Goal: Transaction & Acquisition: Purchase product/service

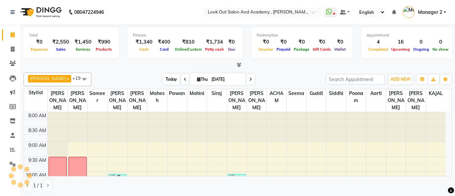
click at [163, 80] on span "Today" at bounding box center [171, 79] width 17 height 10
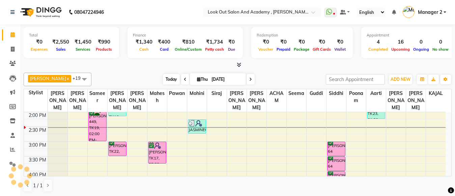
click at [163, 81] on span "Today" at bounding box center [171, 79] width 17 height 10
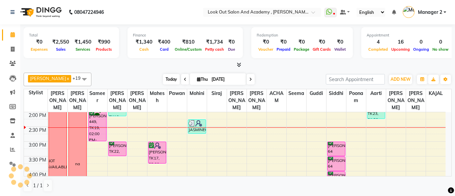
scroll to position [178, 0]
click at [164, 80] on span "Today" at bounding box center [171, 79] width 17 height 10
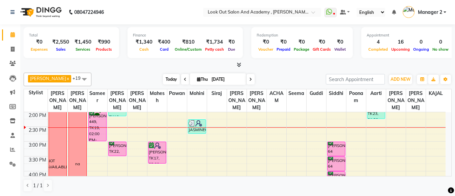
click at [165, 79] on span "Today" at bounding box center [171, 79] width 17 height 10
click at [168, 79] on span "Today" at bounding box center [171, 79] width 17 height 10
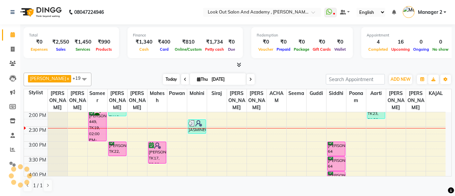
click at [164, 78] on span "Today" at bounding box center [171, 79] width 17 height 10
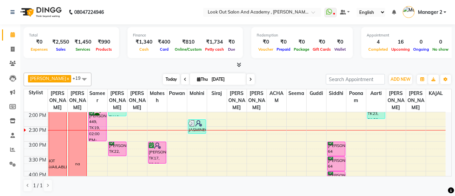
click at [163, 80] on span "Today" at bounding box center [171, 79] width 17 height 10
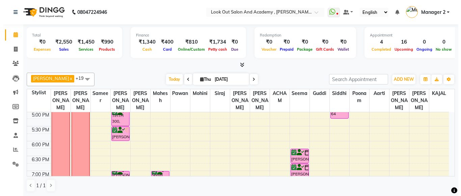
scroll to position [280, 0]
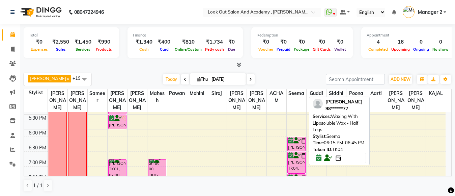
click at [302, 137] on img at bounding box center [304, 140] width 7 height 7
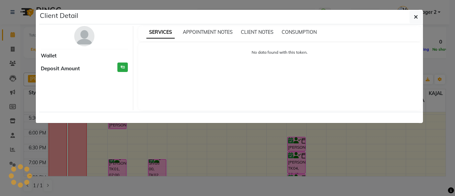
select select "6"
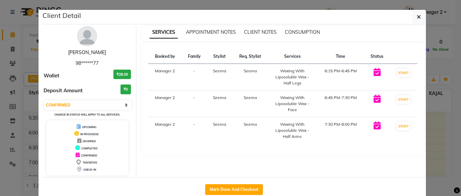
click at [95, 53] on link "MANSI MANASI" at bounding box center [87, 52] width 38 height 6
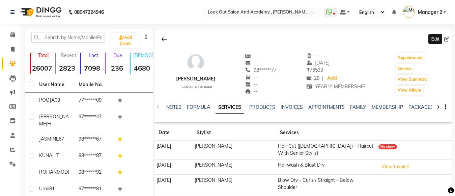
click at [447, 38] on icon at bounding box center [446, 39] width 5 height 5
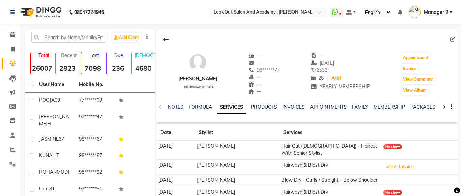
select select "female"
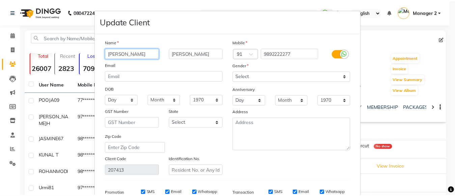
scroll to position [104, 0]
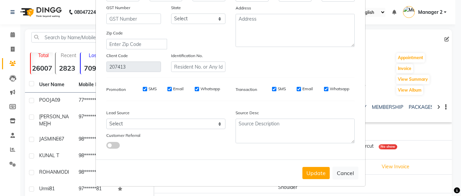
click at [357, 174] on div "Update Cancel" at bounding box center [230, 172] width 269 height 27
click at [341, 173] on button "Cancel" at bounding box center [345, 172] width 26 height 13
select select
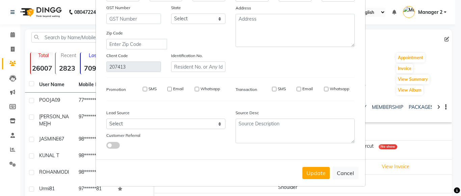
select select
checkbox input "false"
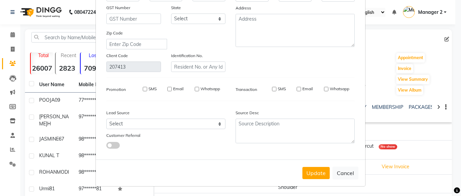
checkbox input "false"
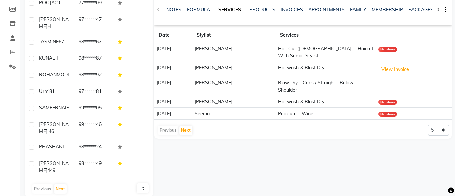
scroll to position [114, 0]
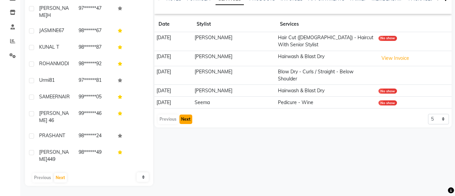
click at [184, 114] on button "Next" at bounding box center [185, 118] width 13 height 9
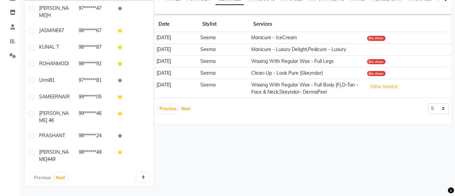
scroll to position [0, 0]
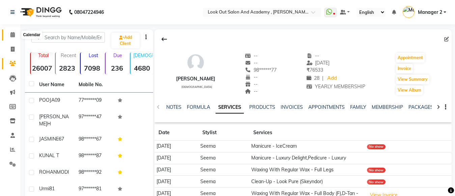
click at [12, 31] on span at bounding box center [13, 35] width 12 height 8
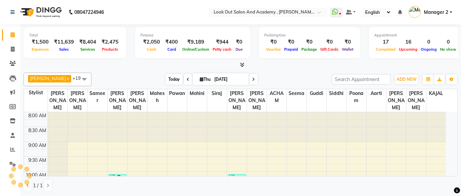
click at [166, 79] on span "Today" at bounding box center [174, 79] width 17 height 10
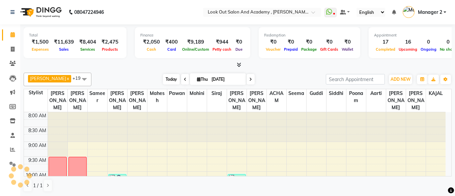
click at [163, 82] on span "Today" at bounding box center [171, 79] width 17 height 10
click at [163, 80] on span "Today" at bounding box center [171, 79] width 17 height 10
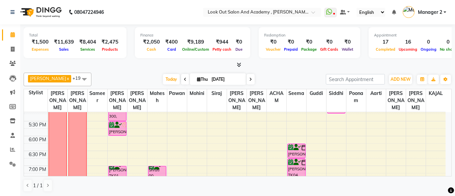
scroll to position [306, 0]
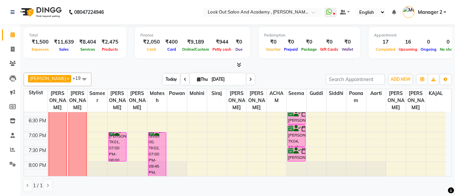
click at [166, 80] on span "Today" at bounding box center [171, 79] width 17 height 10
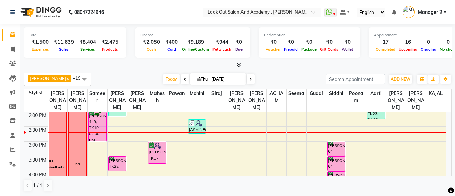
scroll to position [0, 0]
click at [14, 163] on icon at bounding box center [12, 163] width 6 height 5
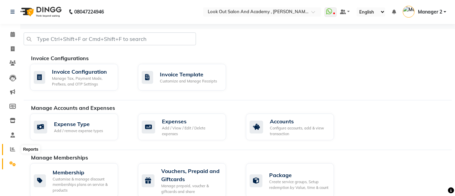
click at [12, 149] on icon at bounding box center [12, 148] width 5 height 5
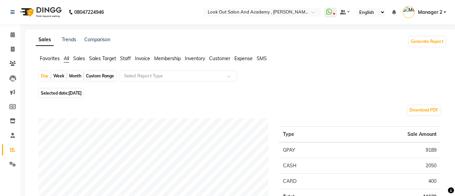
click at [72, 76] on div "Month" at bounding box center [75, 75] width 16 height 9
select select "9"
select select "2025"
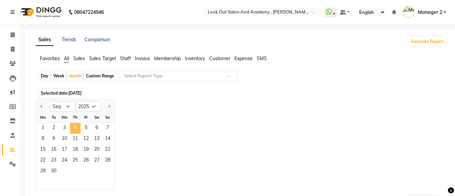
click at [76, 126] on span "4" at bounding box center [75, 128] width 11 height 11
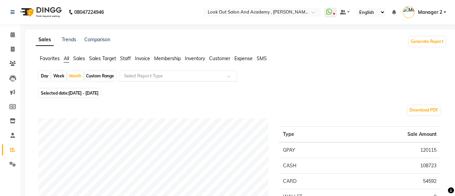
click at [147, 76] on input "text" at bounding box center [171, 75] width 97 height 7
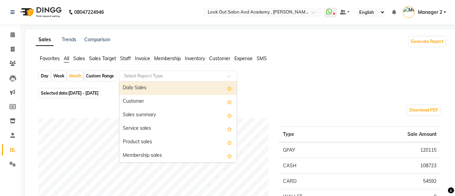
click at [141, 88] on div "Daily Sales" at bounding box center [177, 87] width 117 height 13
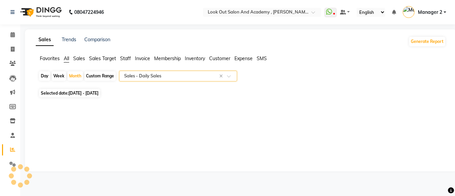
select select "full_report"
select select "pdf"
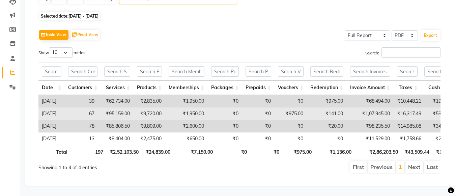
scroll to position [55, 0]
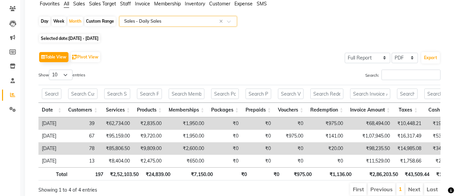
click at [42, 20] on div "Day" at bounding box center [44, 21] width 11 height 9
select select "9"
select select "2025"
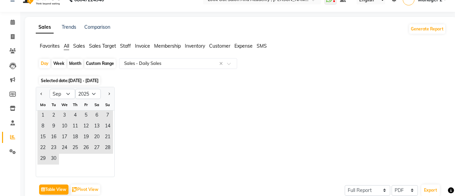
scroll to position [0, 0]
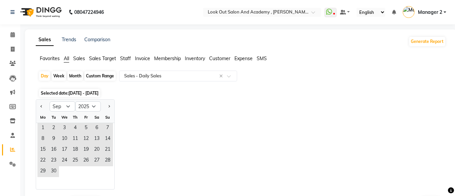
click at [124, 57] on span "Staff" at bounding box center [125, 58] width 11 height 6
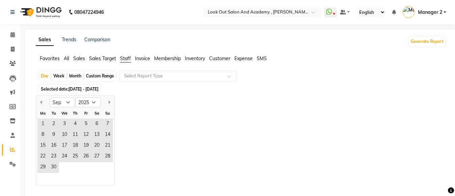
click at [65, 58] on span "All" at bounding box center [66, 58] width 5 height 6
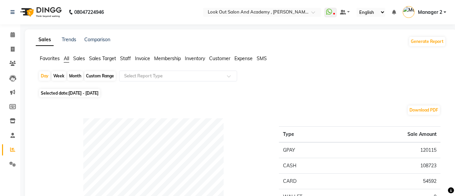
click at [74, 75] on div "Month" at bounding box center [75, 75] width 16 height 9
select select "9"
select select "2025"
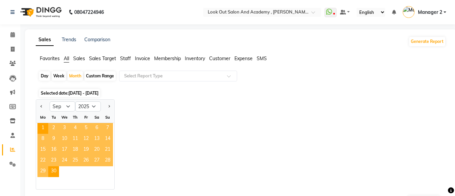
click at [84, 127] on span "5" at bounding box center [86, 128] width 11 height 11
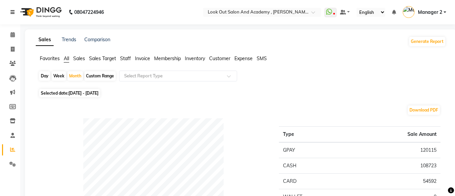
click at [15, 12] on link at bounding box center [13, 12] width 7 height 19
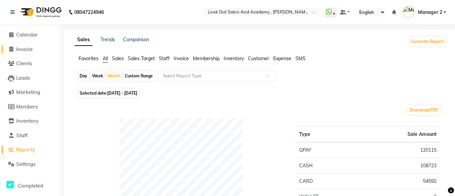
click at [27, 49] on span "Invoice" at bounding box center [24, 49] width 17 height 6
select select "service"
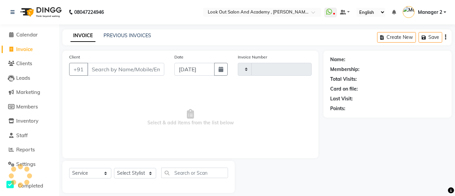
type input "11768"
select select "4708"
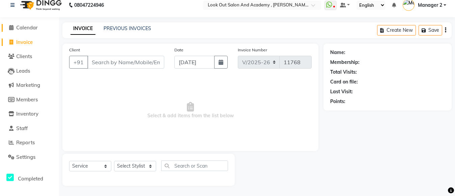
click at [35, 28] on span "Calendar" at bounding box center [27, 27] width 22 height 6
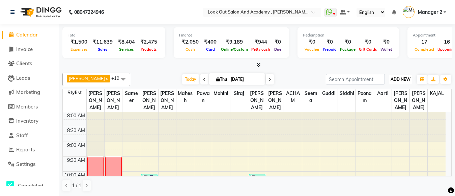
click at [400, 81] on span "ADD NEW" at bounding box center [400, 79] width 20 height 5
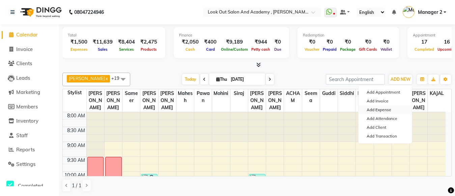
click at [380, 109] on link "Add Expense" at bounding box center [384, 109] width 53 height 9
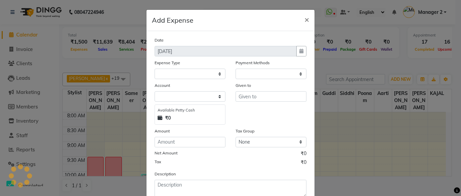
select select "1"
select select "3545"
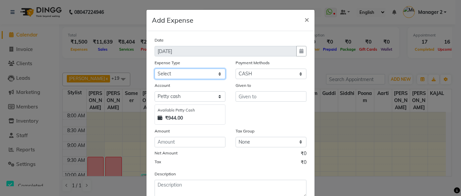
click at [184, 72] on select "Select Advance Salary Big Temple Box Cash Shortage Commission Given To Staff DH…" at bounding box center [189, 73] width 71 height 10
select select "7895"
click at [154, 68] on select "Select Advance Salary Big Temple Box Cash Shortage Commission Given To Staff DH…" at bounding box center [189, 73] width 71 height 10
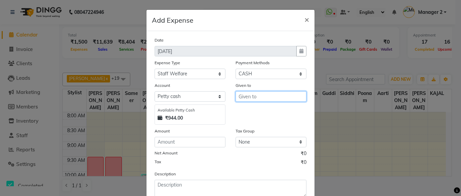
click at [269, 96] on input "text" at bounding box center [270, 96] width 71 height 10
type input "Manoj"
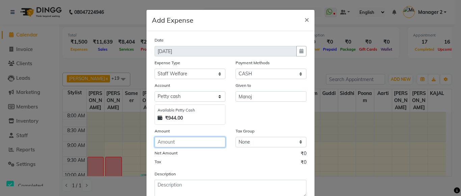
click at [177, 142] on input "number" at bounding box center [189, 142] width 71 height 10
type input "88"
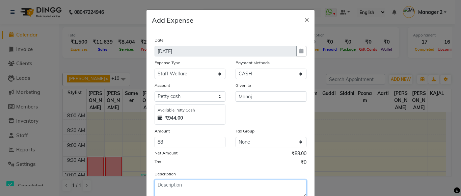
click at [176, 185] on textarea at bounding box center [230, 188] width 152 height 18
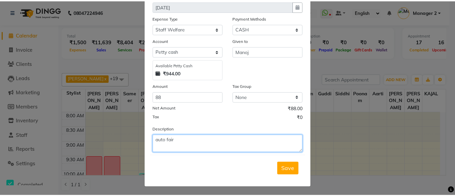
scroll to position [46, 0]
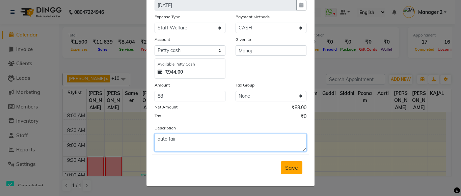
type textarea "auto fair"
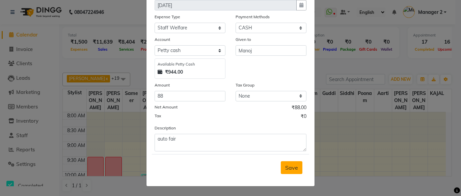
click at [286, 163] on button "Save" at bounding box center [292, 167] width 22 height 13
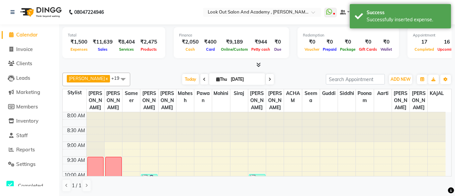
drag, startPoint x: 184, startPoint y: 78, endPoint x: 188, endPoint y: 85, distance: 8.4
click at [185, 78] on span "Today" at bounding box center [190, 79] width 17 height 10
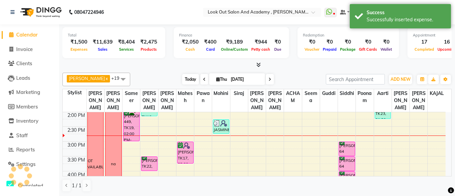
click at [184, 74] on span "Today" at bounding box center [190, 79] width 17 height 10
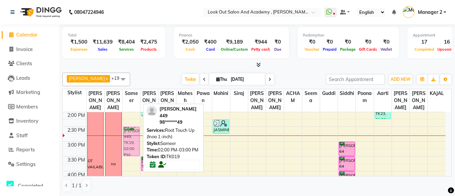
drag, startPoint x: 132, startPoint y: 130, endPoint x: 131, endPoint y: 143, distance: 13.2
click at [131, 143] on div "jaykit shah99, TK06, 12:00 PM-12:30 PM, Hair Cut (Male) - Haircut With Senior S…" at bounding box center [131, 156] width 18 height 445
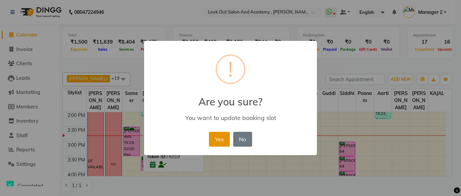
click at [220, 137] on button "Yes" at bounding box center [219, 138] width 21 height 15
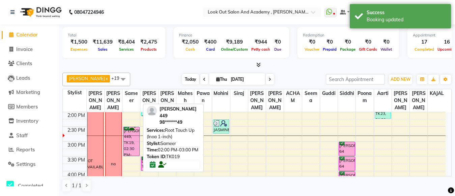
click at [182, 81] on span "Today" at bounding box center [190, 79] width 17 height 10
drag, startPoint x: 186, startPoint y: 79, endPoint x: 186, endPoint y: 83, distance: 3.4
click at [186, 82] on span "Today" at bounding box center [190, 79] width 17 height 10
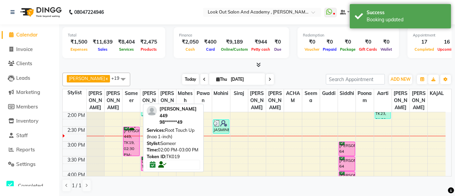
click at [186, 82] on span "Today" at bounding box center [190, 79] width 17 height 10
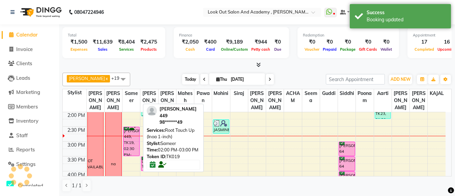
scroll to position [0, 0]
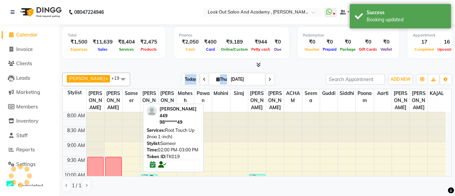
click at [186, 82] on span "Today" at bounding box center [190, 79] width 17 height 10
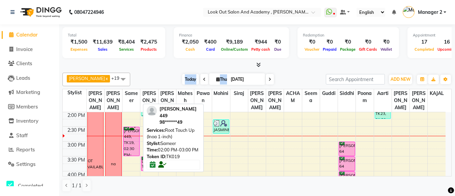
click at [183, 75] on span "Today" at bounding box center [190, 79] width 17 height 10
click at [183, 76] on span "Today" at bounding box center [190, 79] width 17 height 10
click at [187, 80] on span "Today" at bounding box center [190, 79] width 17 height 10
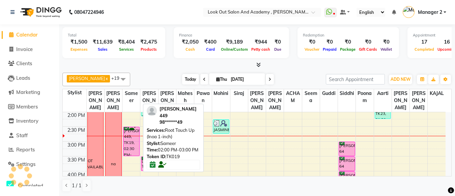
click at [187, 80] on span "Today" at bounding box center [190, 79] width 17 height 10
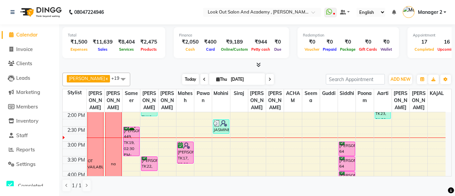
click at [182, 78] on span "Today" at bounding box center [190, 79] width 17 height 10
click at [183, 79] on span "Today" at bounding box center [190, 79] width 17 height 10
click at [186, 79] on span "Today" at bounding box center [190, 79] width 17 height 10
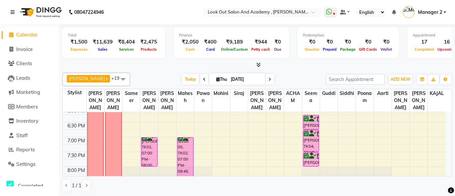
scroll to position [313, 0]
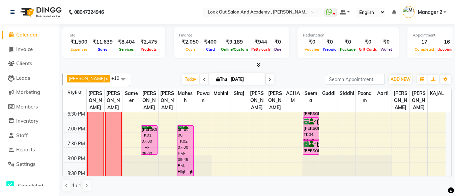
click at [268, 79] on icon at bounding box center [269, 79] width 3 height 4
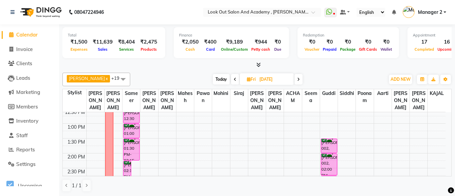
scroll to position [145, 0]
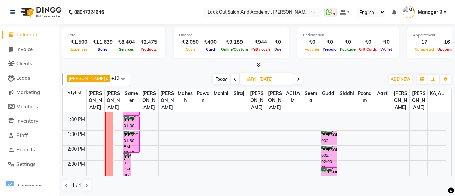
click at [298, 78] on span at bounding box center [298, 79] width 8 height 10
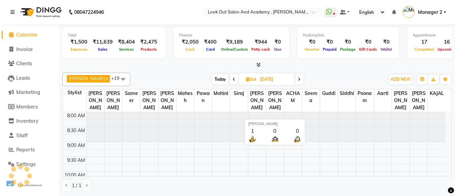
scroll to position [178, 0]
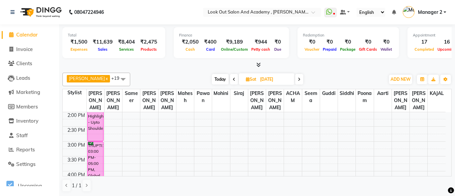
click at [213, 77] on span "Today" at bounding box center [220, 79] width 17 height 10
type input "[DATE]"
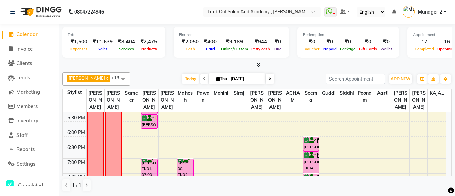
scroll to position [313, 0]
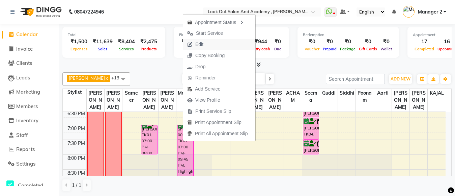
click at [202, 45] on span "Edit" at bounding box center [199, 44] width 8 height 7
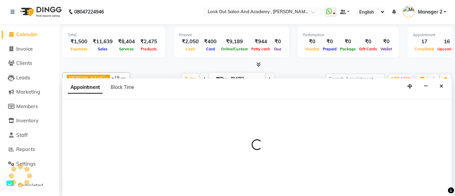
select select "confirm booking"
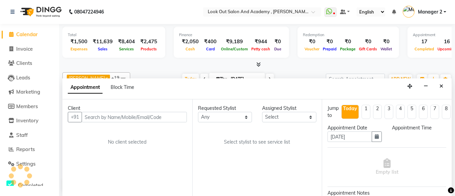
select select "1140"
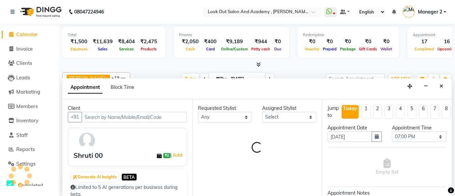
scroll to position [178, 0]
select select "28201"
select select "2068"
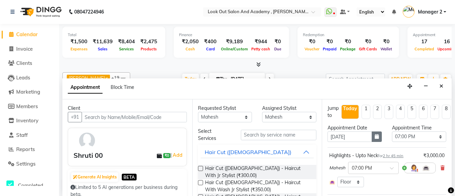
click at [375, 138] on icon "button" at bounding box center [377, 136] width 4 height 5
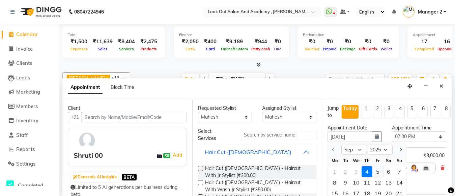
click at [377, 171] on div "5" at bounding box center [377, 171] width 11 height 11
type input "05-09-2025"
select select "1140"
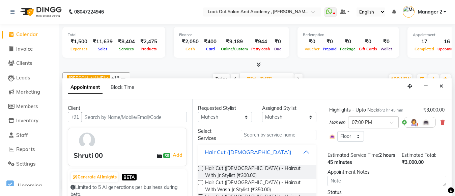
scroll to position [34, 0]
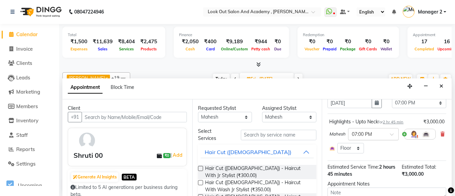
click at [370, 135] on input "text" at bounding box center [367, 133] width 30 height 7
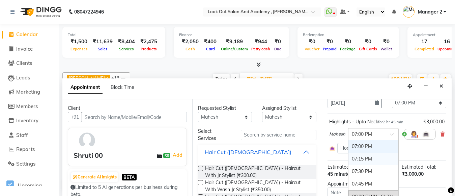
click at [364, 156] on div "07:15 PM" at bounding box center [373, 158] width 50 height 12
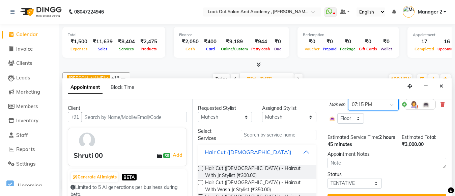
scroll to position [85, 0]
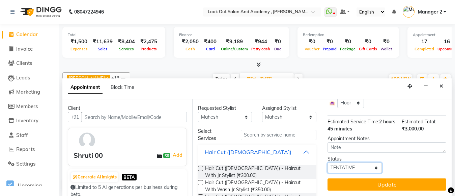
drag, startPoint x: 357, startPoint y: 160, endPoint x: 354, endPoint y: 163, distance: 5.0
click at [357, 162] on select "Select TENTATIVE CONFIRM UPCOMING" at bounding box center [354, 167] width 54 height 10
select select "confirm booking"
click at [327, 162] on select "Select TENTATIVE CONFIRM UPCOMING" at bounding box center [354, 167] width 54 height 10
click at [390, 178] on button "Update" at bounding box center [386, 184] width 119 height 12
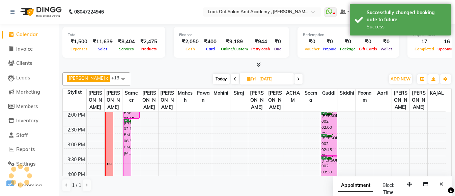
scroll to position [0, 0]
click at [26, 46] on span "Invoice" at bounding box center [24, 49] width 17 height 6
select select "service"
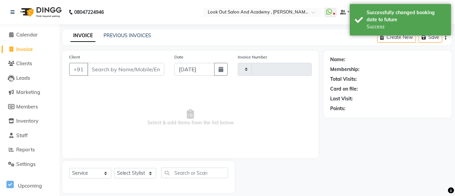
type input "11768"
select select "4708"
click at [113, 66] on input "Client" at bounding box center [125, 69] width 77 height 13
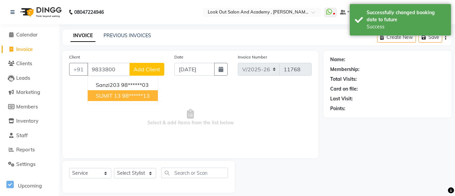
click at [123, 102] on ngb-typeahead-window "sanzi203 98******03 SUMIT 13 98******13" at bounding box center [122, 90] width 71 height 28
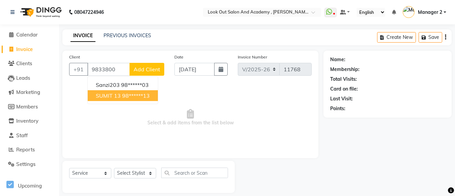
click at [122, 95] on ngb-highlight "98******13" at bounding box center [136, 95] width 28 height 7
type input "98******13"
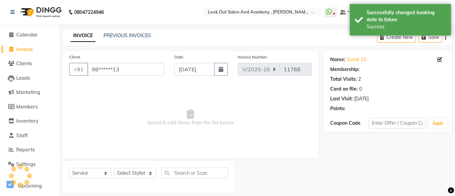
select select "1: Object"
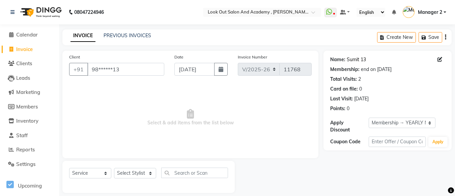
click at [353, 60] on link "Sumit 13" at bounding box center [356, 59] width 19 height 7
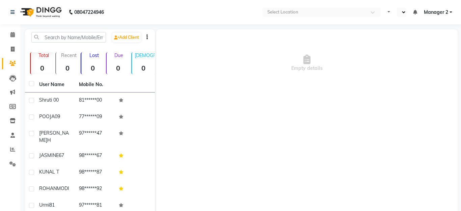
select select "en"
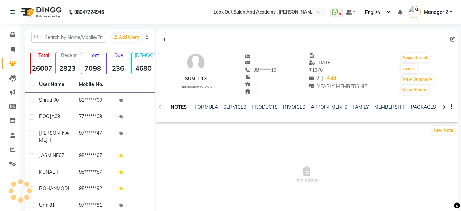
click at [202, 106] on link "FORMULA" at bounding box center [206, 107] width 23 height 6
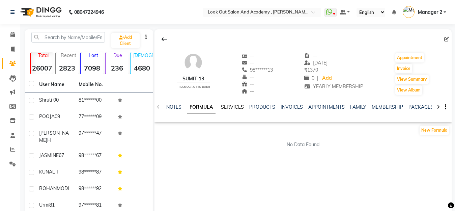
click at [233, 108] on link "SERVICES" at bounding box center [232, 107] width 23 height 6
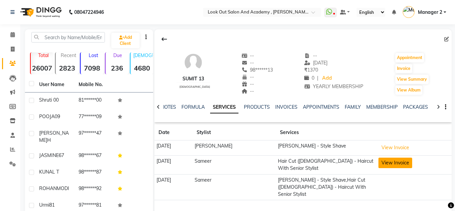
click at [395, 164] on button "View Invoice" at bounding box center [395, 162] width 34 height 10
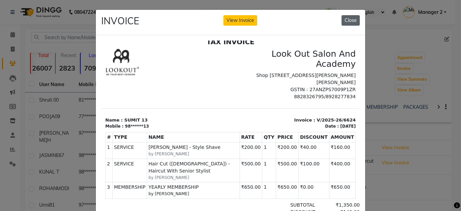
click at [347, 17] on button "Close" at bounding box center [350, 20] width 18 height 10
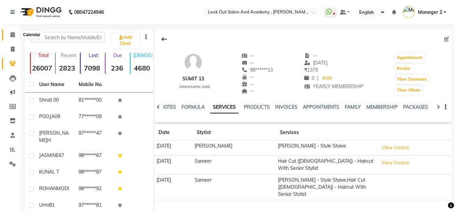
click at [9, 37] on span at bounding box center [13, 35] width 12 height 8
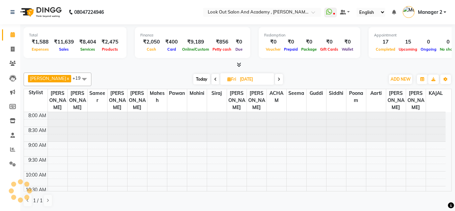
click at [197, 80] on span "Today" at bounding box center [201, 79] width 17 height 10
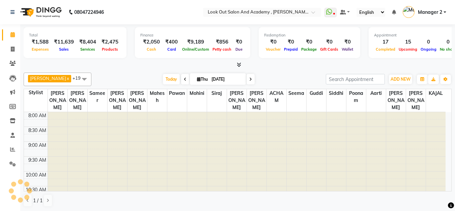
scroll to position [178, 0]
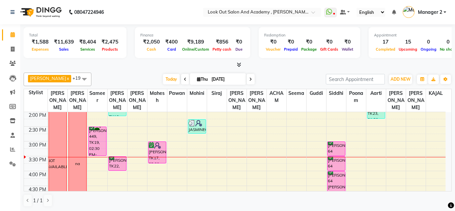
drag, startPoint x: 160, startPoint y: 81, endPoint x: 203, endPoint y: 135, distance: 69.6
click at [163, 81] on span "Today" at bounding box center [171, 79] width 17 height 10
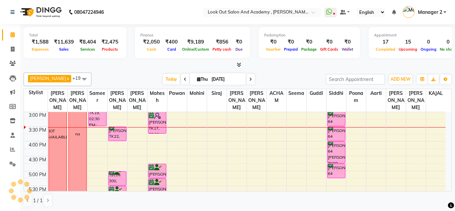
click at [248, 80] on span at bounding box center [250, 79] width 8 height 10
type input "05-09-2025"
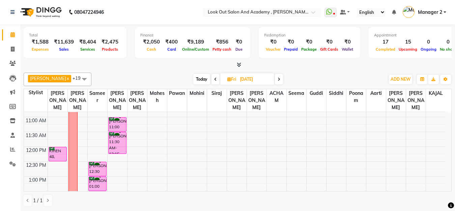
scroll to position [73, 0]
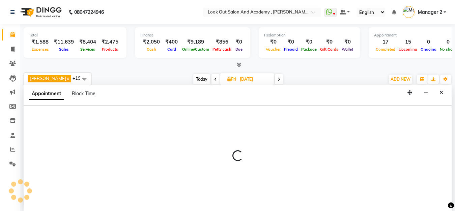
scroll to position [0, 0]
select select "28201"
select select "tentative"
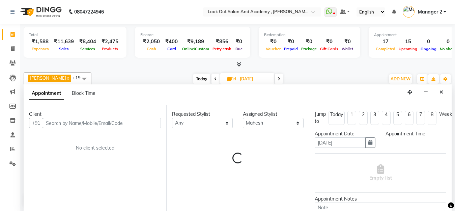
select select "720"
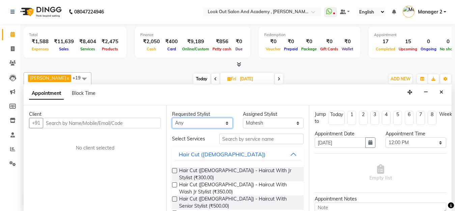
click at [213, 121] on select "Any Aarti ACHAM Afzal Ayan Dhaval Solanki Guddi Irfan KAJAL Mahesh Manisha Mohi…" at bounding box center [202, 123] width 61 height 10
select select "28201"
click at [172, 118] on select "Any Aarti ACHAM Afzal Ayan Dhaval Solanki Guddi Irfan KAJAL Mahesh Manisha Mohi…" at bounding box center [202, 123] width 61 height 10
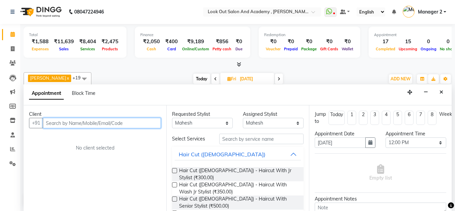
click at [116, 120] on input "text" at bounding box center [102, 123] width 118 height 10
click at [122, 127] on input "text" at bounding box center [102, 123] width 118 height 10
paste input "9833800613"
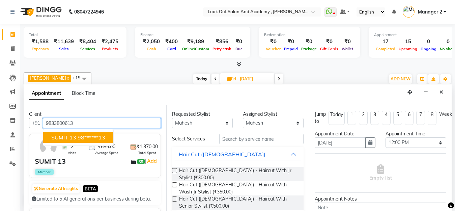
click at [63, 136] on span "SUMIT 13" at bounding box center [63, 137] width 25 height 7
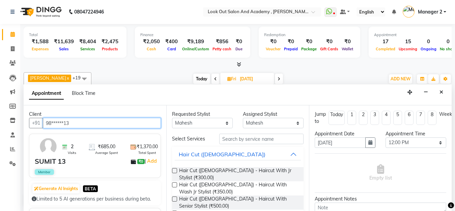
type input "98******13"
click at [209, 155] on div "Hair Cut (Male)" at bounding box center [222, 154] width 87 height 8
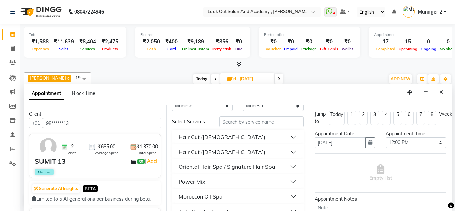
scroll to position [34, 0]
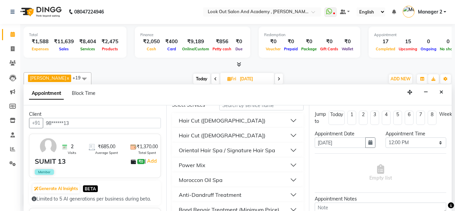
click at [209, 137] on div "Hair Cut (Female)" at bounding box center [222, 135] width 87 height 8
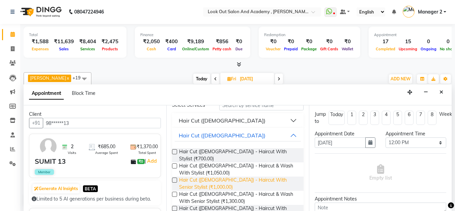
click at [196, 176] on span "Hair Cut (Female) - Haircut With Senior Stylist (₹1,000.00)" at bounding box center [238, 183] width 119 height 14
checkbox input "false"
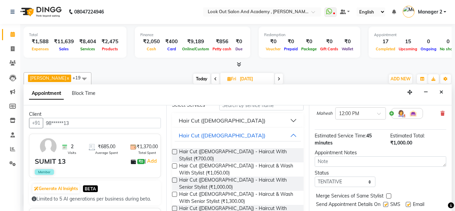
scroll to position [92, 0]
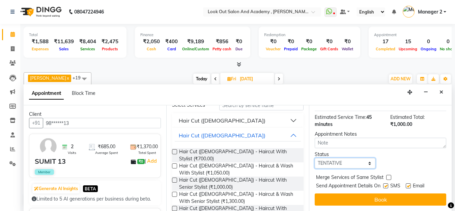
click at [331, 158] on select "Select TENTATIVE CONFIRM UPCOMING" at bounding box center [345, 163] width 61 height 10
select select "confirm booking"
click at [315, 158] on select "Select TENTATIVE CONFIRM UPCOMING" at bounding box center [345, 163] width 61 height 10
click at [386, 183] on label at bounding box center [385, 185] width 5 height 5
click at [386, 184] on input "checkbox" at bounding box center [385, 186] width 4 height 4
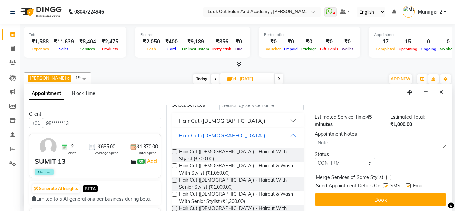
checkbox input "false"
click at [410, 183] on label at bounding box center [408, 185] width 5 height 5
click at [410, 184] on input "checkbox" at bounding box center [408, 186] width 4 height 4
checkbox input "false"
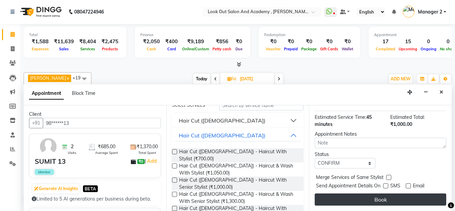
drag, startPoint x: 407, startPoint y: 186, endPoint x: 404, endPoint y: 188, distance: 3.6
click at [407, 187] on div "Jump to Today 1 2 3 4 5 6 7 8 Weeks Appointment Date 05-09-2025 Appointment Tim…" at bounding box center [380, 158] width 143 height 106
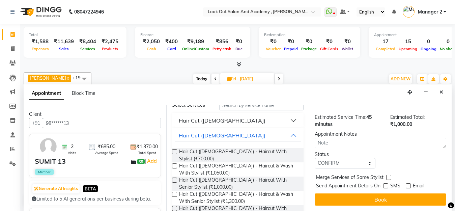
click at [406, 193] on button "Book" at bounding box center [380, 199] width 131 height 12
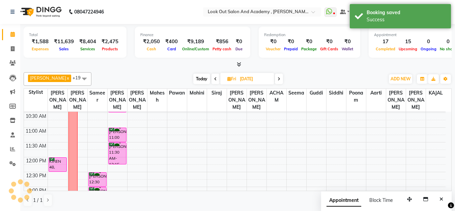
scroll to position [0, 0]
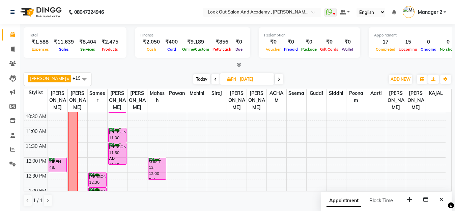
click at [194, 79] on span "Today" at bounding box center [201, 79] width 17 height 10
type input "[DATE]"
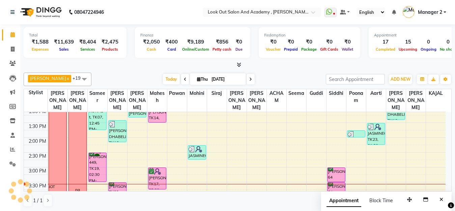
scroll to position [141, 0]
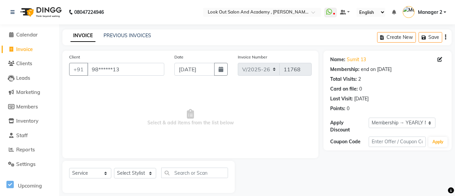
select select "4708"
select select "service"
select select "1: Object"
click at [126, 169] on select "Select Stylist Aarti Aatish ACHAM Aftab Afzal AKSHADA ITWARI Akthar Hussain Aya…" at bounding box center [135, 173] width 42 height 10
select select "28201"
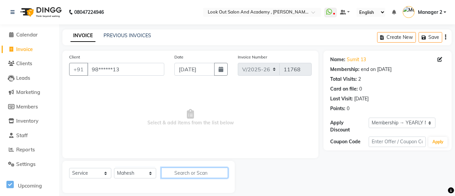
drag, startPoint x: 199, startPoint y: 173, endPoint x: 153, endPoint y: 147, distance: 52.9
click at [199, 173] on input "text" at bounding box center [194, 172] width 67 height 10
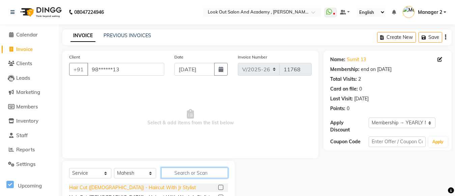
scroll to position [67, 0]
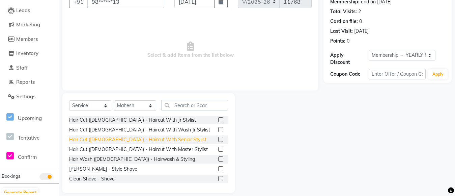
click at [127, 137] on div "Hair Cut (Male) - Haircut With Senior Stylist" at bounding box center [137, 139] width 137 height 7
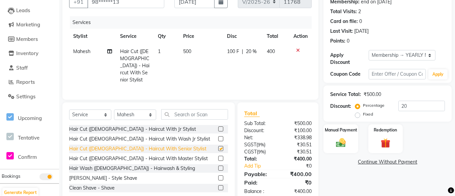
checkbox input "false"
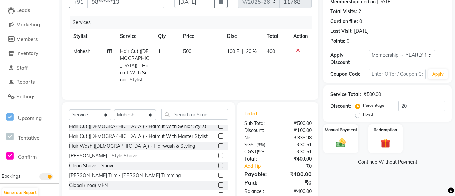
scroll to position [34, 0]
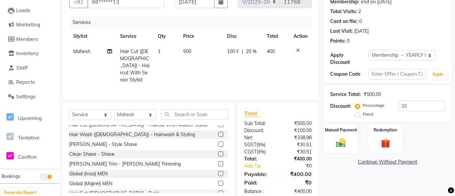
click at [92, 143] on div "Beard - Style Shave" at bounding box center [103, 144] width 68 height 7
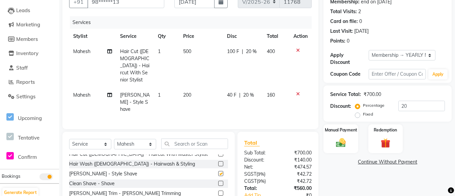
checkbox input "false"
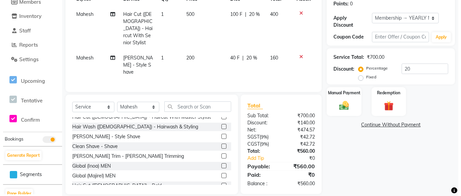
scroll to position [0, 0]
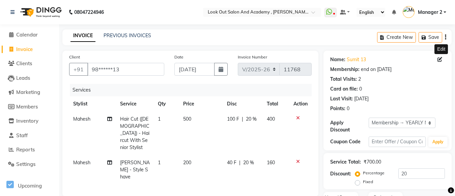
click at [439, 59] on icon at bounding box center [439, 59] width 5 height 5
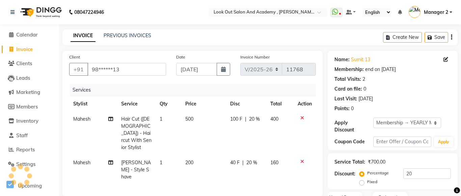
select select "male"
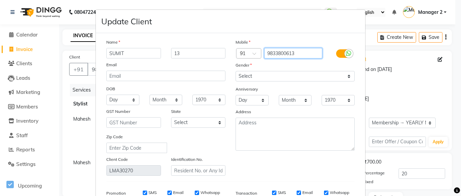
click at [307, 53] on input "9833800613" at bounding box center [293, 53] width 58 height 10
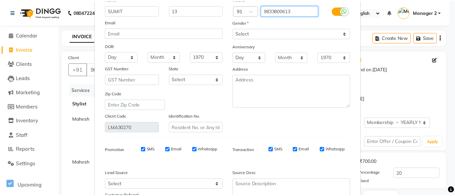
scroll to position [104, 0]
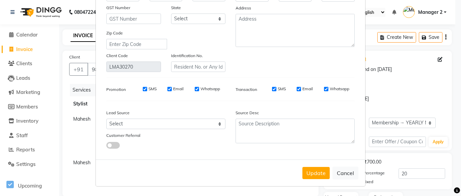
click at [338, 172] on button "Cancel" at bounding box center [345, 172] width 26 height 13
select select
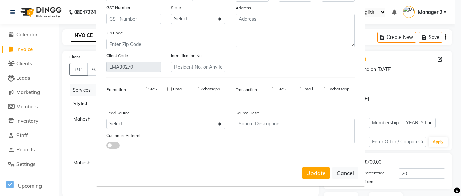
select select
checkbox input "false"
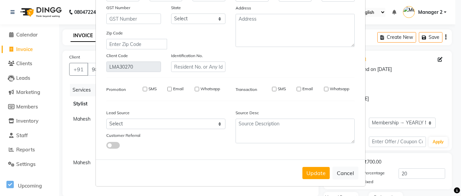
checkbox input "false"
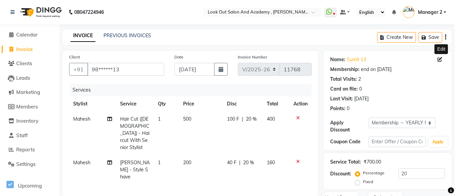
scroll to position [34, 0]
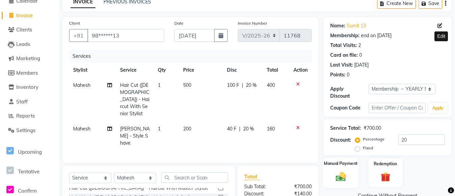
click at [342, 170] on img at bounding box center [340, 175] width 17 height 11
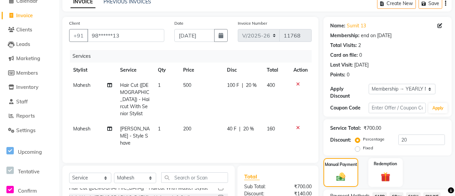
scroll to position [105, 0]
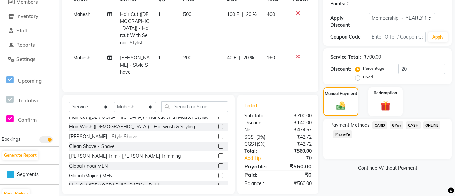
click at [395, 125] on span "GPay" at bounding box center [396, 125] width 14 height 8
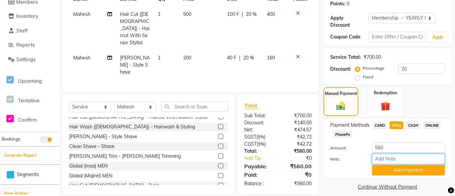
click at [401, 158] on input "Note:" at bounding box center [408, 158] width 73 height 10
type input "nisrag mom"
click at [402, 173] on button "Add Payment" at bounding box center [408, 170] width 73 height 10
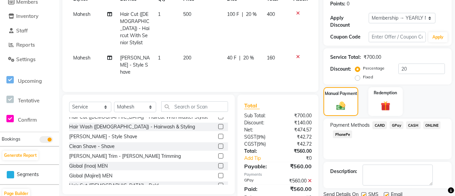
scroll to position [130, 0]
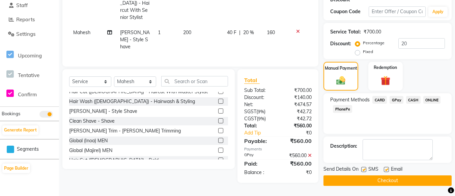
click at [387, 170] on label at bounding box center [386, 169] width 5 height 5
click at [387, 170] on input "checkbox" at bounding box center [386, 169] width 4 height 4
checkbox input "false"
drag, startPoint x: 386, startPoint y: 182, endPoint x: 392, endPoint y: 183, distance: 5.9
click at [386, 182] on button "Checkout" at bounding box center [387, 180] width 128 height 10
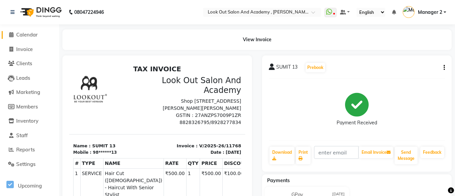
click at [13, 34] on icon at bounding box center [11, 34] width 4 height 5
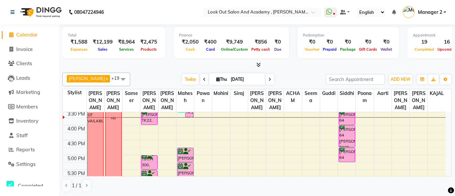
scroll to position [190, 0]
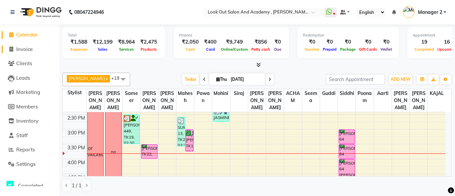
click at [25, 46] on span "Invoice" at bounding box center [24, 49] width 17 height 6
select select "service"
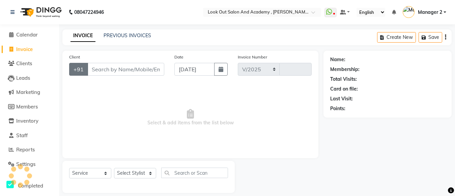
select select "4708"
type input "11769"
click at [106, 68] on input "Client" at bounding box center [125, 69] width 77 height 13
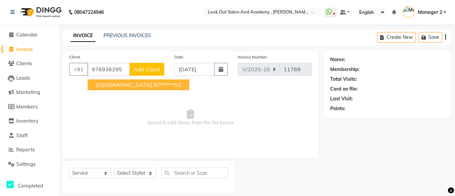
click at [153, 83] on ngb-highlight "97******52" at bounding box center [167, 84] width 28 height 7
type input "97******52"
select select "1: Object"
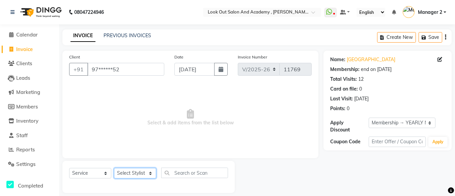
click at [149, 170] on select "Select Stylist Aarti Aatish ACHAM Aftab Afzal AKSHADA ITWARI Akthar Hussain Aya…" at bounding box center [135, 173] width 42 height 10
select select "28202"
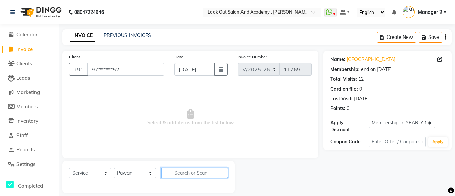
click at [190, 172] on input "text" at bounding box center [194, 172] width 67 height 10
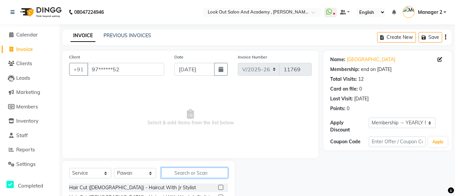
click at [190, 172] on input "text" at bounding box center [194, 172] width 67 height 10
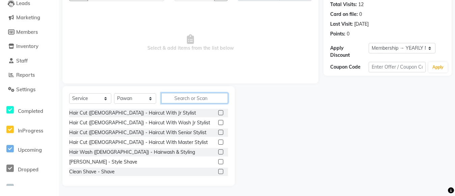
scroll to position [101, 0]
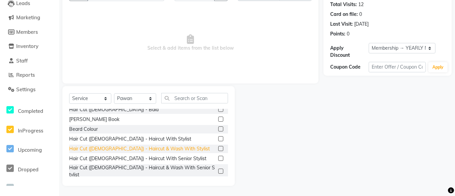
click at [154, 149] on div "Hair Cut (Female) - Haircut & Wash With Stylist" at bounding box center [139, 148] width 141 height 7
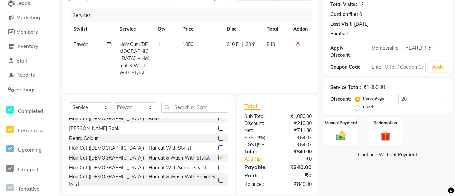
checkbox input "false"
click at [136, 108] on select "Select Stylist Aarti Aatish ACHAM Aftab Afzal AKSHADA ITWARI Akthar Hussain Aya…" at bounding box center [135, 107] width 42 height 10
select select "28278"
click at [182, 104] on input "text" at bounding box center [194, 107] width 67 height 10
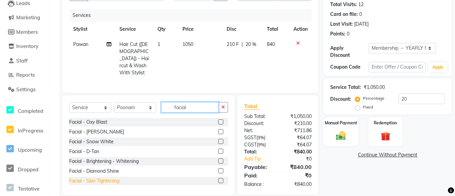
type input "facial"
click at [97, 177] on div "Facial - Skin Tightening" at bounding box center [94, 180] width 50 height 7
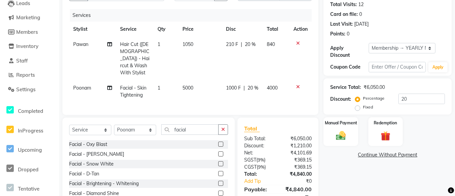
checkbox input "false"
click at [186, 85] on span "5000" at bounding box center [187, 88] width 11 height 6
select select "28278"
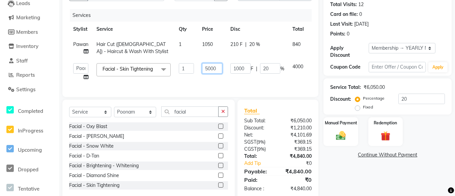
drag, startPoint x: 208, startPoint y: 69, endPoint x: 198, endPoint y: 70, distance: 9.5
click at [199, 70] on td "5000" at bounding box center [212, 72] width 28 height 26
type input "6000"
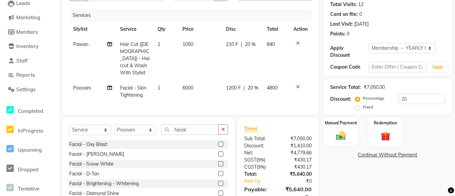
click at [195, 81] on tr "Poonam Facial - Skin Tightening 1 6000 1200 F | 20 % 4800" at bounding box center [190, 91] width 242 height 22
drag, startPoint x: 204, startPoint y: 132, endPoint x: 163, endPoint y: 143, distance: 43.2
click at [167, 140] on div "Select Service Product Membership Package Voucher Prepaid Gift Card Select Styl…" at bounding box center [148, 166] width 172 height 99
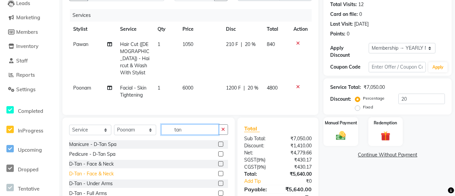
type input "tan"
click at [104, 173] on div "D-Tan - Face & Neck" at bounding box center [91, 173] width 45 height 7
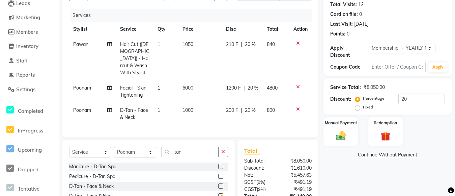
checkbox input "false"
drag, startPoint x: 198, startPoint y: 147, endPoint x: 117, endPoint y: 153, distance: 80.8
click at [121, 153] on div "Select Service Product Membership Package Voucher Prepaid Gift Card Select Styl…" at bounding box center [148, 154] width 159 height 16
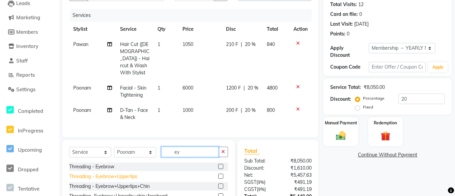
type input "ey"
drag, startPoint x: 118, startPoint y: 176, endPoint x: 156, endPoint y: 152, distance: 44.8
click at [119, 175] on div "Threading - Eyebrow+Upperlips" at bounding box center [103, 176] width 68 height 7
checkbox input "false"
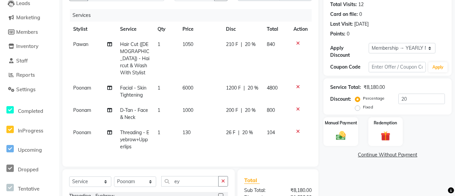
scroll to position [142, 0]
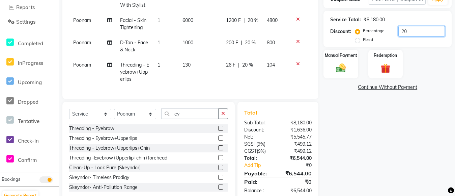
drag, startPoint x: 420, startPoint y: 28, endPoint x: 326, endPoint y: 49, distance: 96.4
click at [342, 40] on div "Discount: Percentage Fixed 20" at bounding box center [387, 35] width 115 height 18
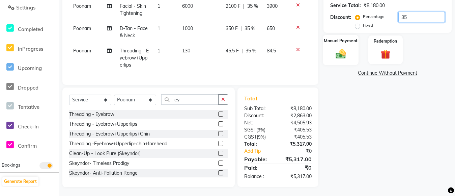
type input "35"
click at [345, 50] on img at bounding box center [340, 53] width 17 height 11
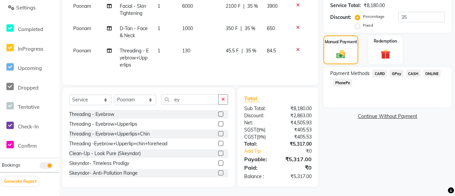
click at [409, 72] on span "CASH" at bounding box center [413, 73] width 14 height 8
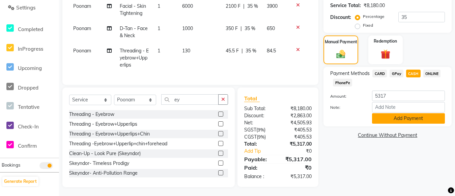
click at [403, 115] on button "Add Payment" at bounding box center [408, 118] width 73 height 10
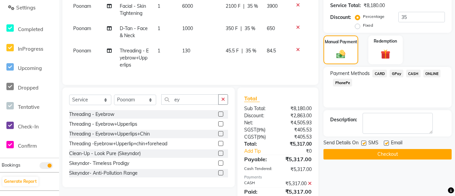
click at [387, 140] on label at bounding box center [386, 142] width 5 height 5
click at [387, 141] on input "checkbox" at bounding box center [386, 143] width 4 height 4
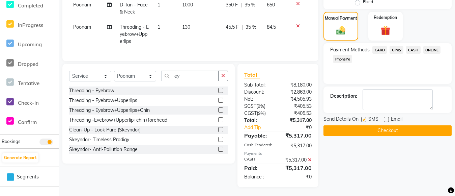
click at [386, 120] on label at bounding box center [386, 119] width 5 height 5
click at [386, 120] on input "checkbox" at bounding box center [386, 119] width 4 height 4
click at [385, 119] on label at bounding box center [386, 119] width 5 height 5
click at [385, 119] on input "checkbox" at bounding box center [386, 119] width 4 height 4
checkbox input "false"
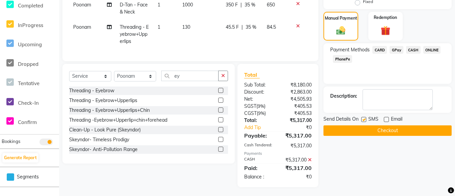
drag, startPoint x: 363, startPoint y: 119, endPoint x: 363, endPoint y: 133, distance: 13.8
click at [363, 120] on label at bounding box center [363, 119] width 5 height 5
click at [363, 120] on input "checkbox" at bounding box center [363, 119] width 4 height 4
checkbox input "false"
click at [363, 133] on button "Checkout" at bounding box center [387, 130] width 128 height 10
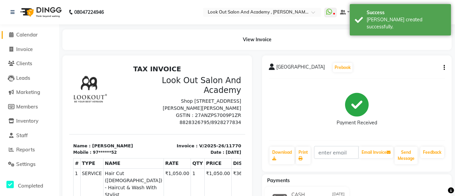
click at [25, 36] on span "Calendar" at bounding box center [27, 34] width 22 height 6
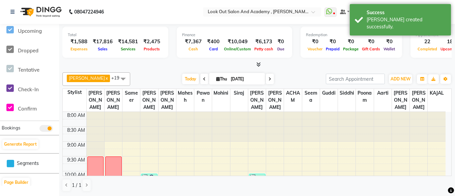
scroll to position [202, 0]
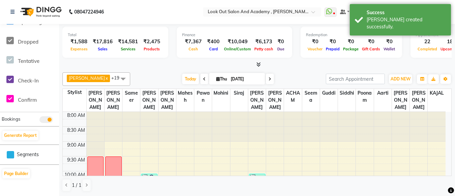
click at [171, 62] on div at bounding box center [256, 64] width 389 height 7
click at [144, 20] on nav "08047224946 Select Location × Look Out Salon And Academy , Mahavir Nagar WhatsA…" at bounding box center [227, 12] width 455 height 24
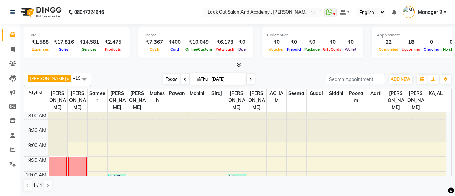
click at [172, 77] on span "Today" at bounding box center [171, 79] width 17 height 10
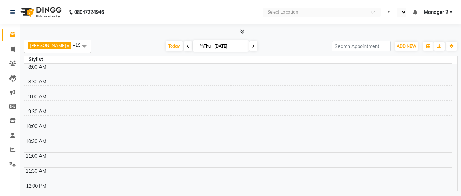
select select "en"
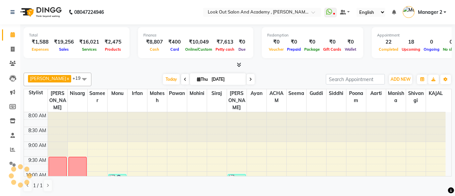
drag, startPoint x: 248, startPoint y: 82, endPoint x: 304, endPoint y: 80, distance: 56.7
click at [250, 82] on div "[DATE] [DATE]" at bounding box center [208, 79] width 93 height 10
click at [388, 79] on div "ADD NEW Toggle Dropdown Add Appointment Add Invoice Add Expense Add Attendance …" at bounding box center [400, 79] width 25 height 11
drag, startPoint x: 306, startPoint y: 77, endPoint x: 252, endPoint y: 71, distance: 54.9
click at [305, 77] on div "[DATE] [DATE]" at bounding box center [209, 79] width 228 height 10
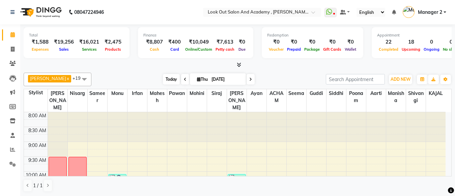
click at [163, 78] on span "Today" at bounding box center [171, 79] width 17 height 10
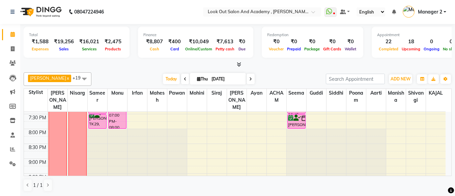
scroll to position [305, 0]
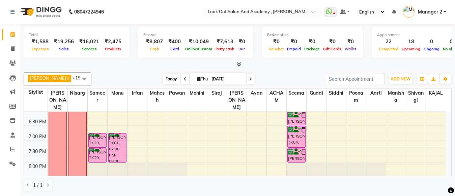
click at [170, 78] on span "Today" at bounding box center [171, 79] width 17 height 10
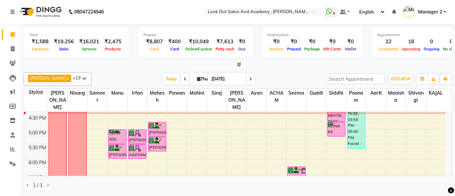
scroll to position [238, 0]
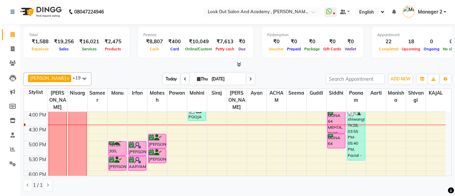
click at [166, 76] on span "Today" at bounding box center [171, 79] width 17 height 10
click at [166, 79] on span "Today" at bounding box center [171, 79] width 17 height 10
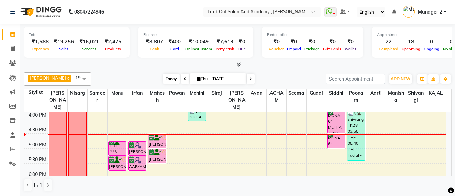
click at [163, 78] on span "Today" at bounding box center [171, 79] width 17 height 10
